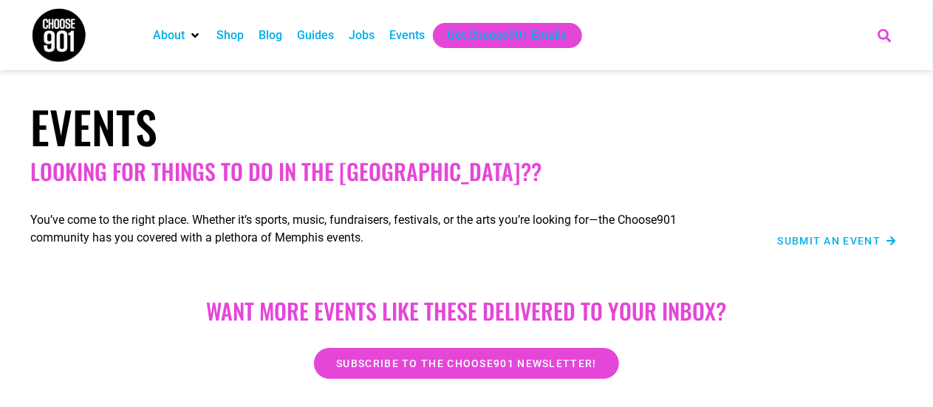
click at [885, 31] on icon "Search" at bounding box center [883, 35] width 24 height 24
paste input "[DATE] Supper at [GEOGRAPHIC_DATA]"
type input "[DATE] Supper at [GEOGRAPHIC_DATA]"
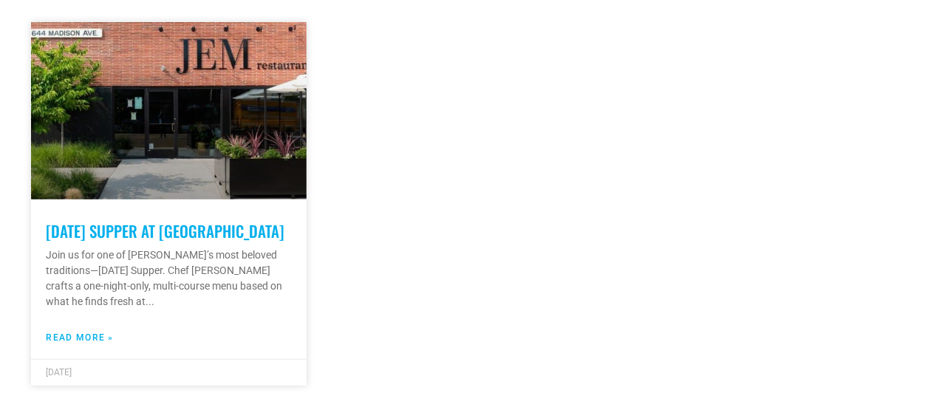
scroll to position [443, 0]
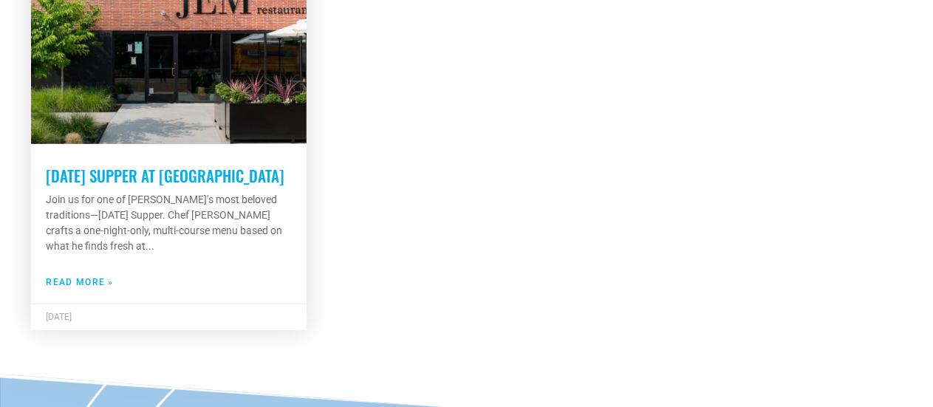
click at [207, 132] on link at bounding box center [168, 55] width 275 height 177
